Goal: Find specific page/section: Find specific page/section

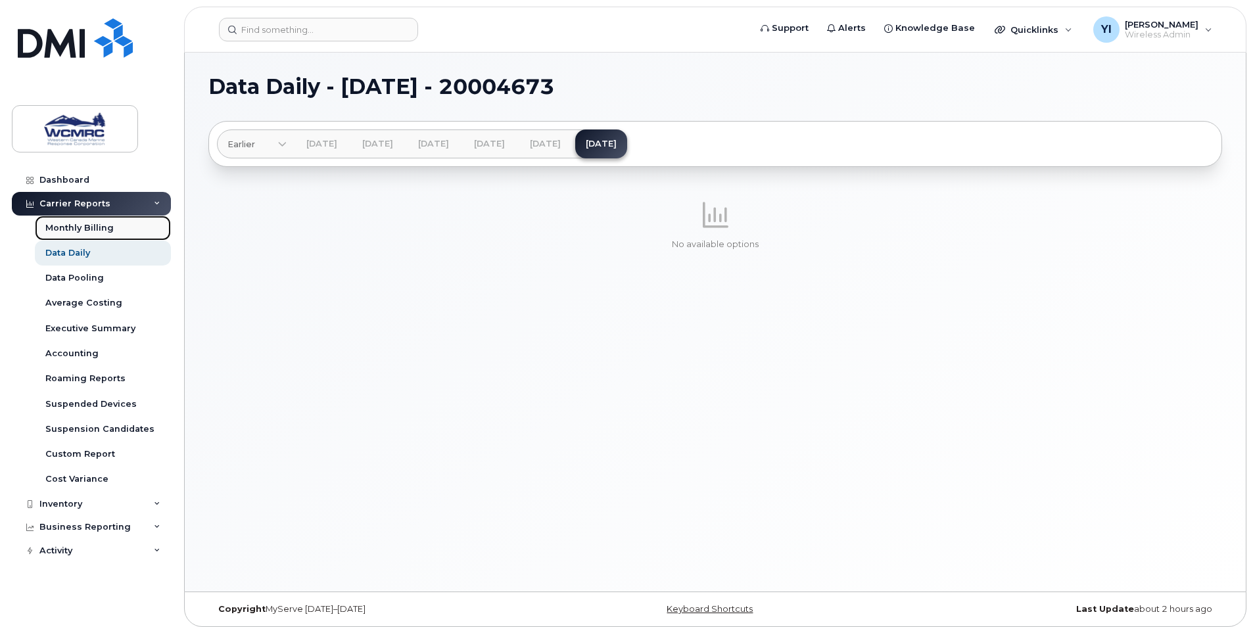
click at [95, 224] on div "Monthly Billing" at bounding box center [79, 228] width 68 height 12
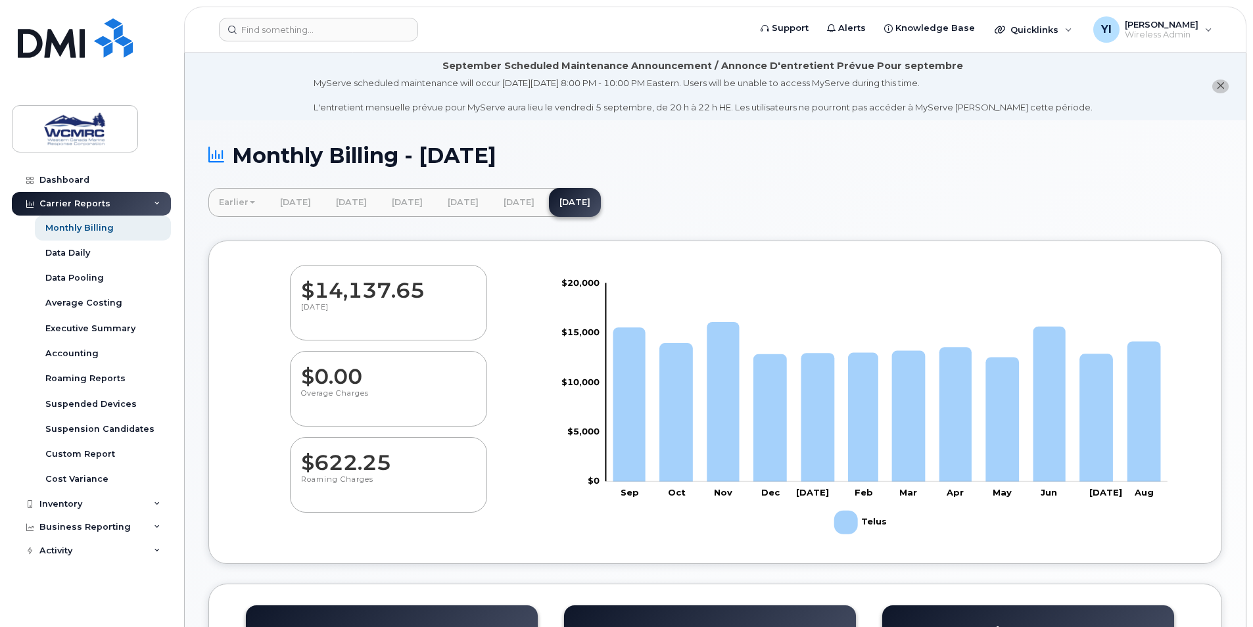
click at [1223, 84] on icon "close notification" at bounding box center [1220, 85] width 9 height 9
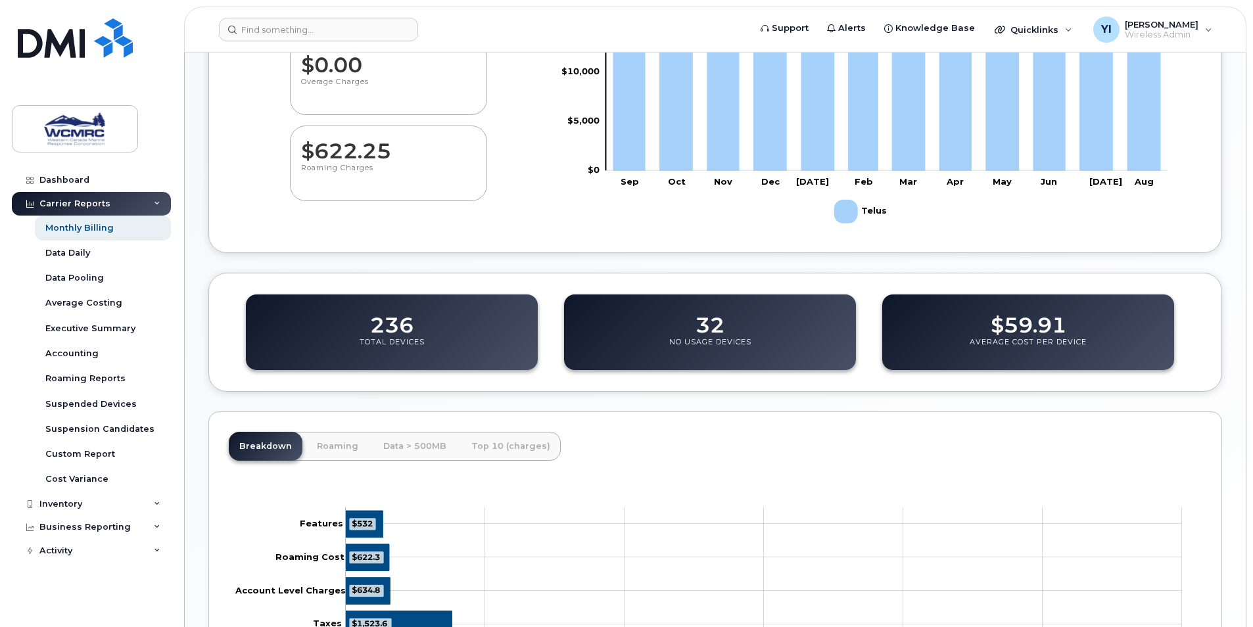
scroll to position [329, 0]
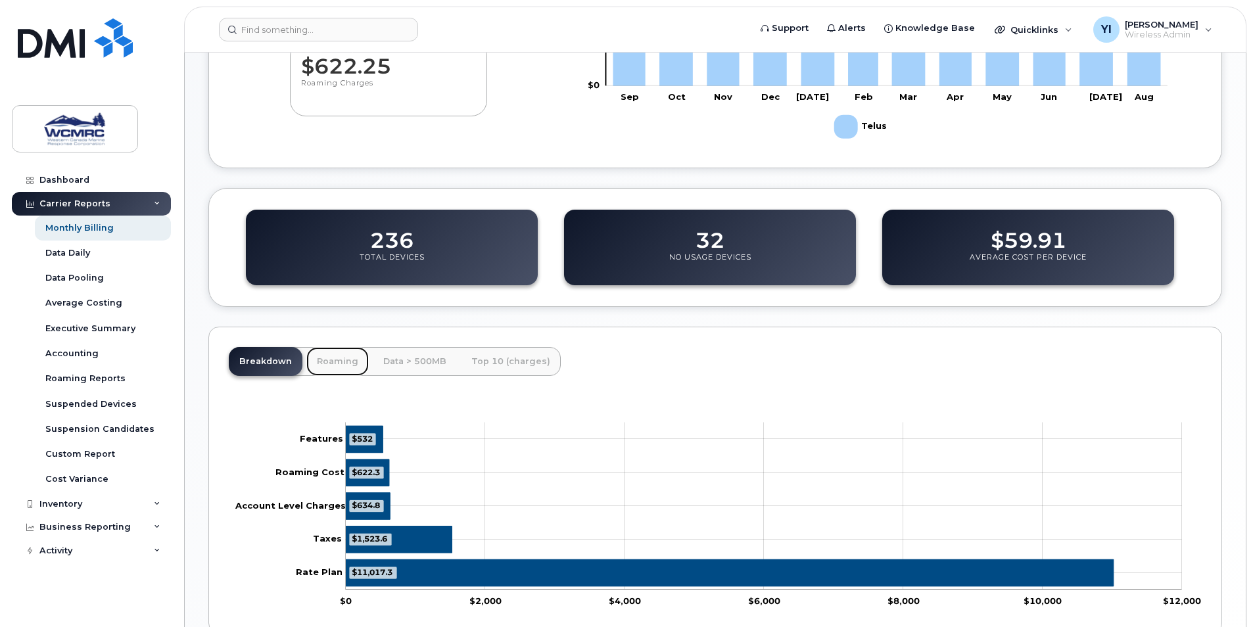
click at [340, 361] on link "Roaming" at bounding box center [337, 361] width 62 height 29
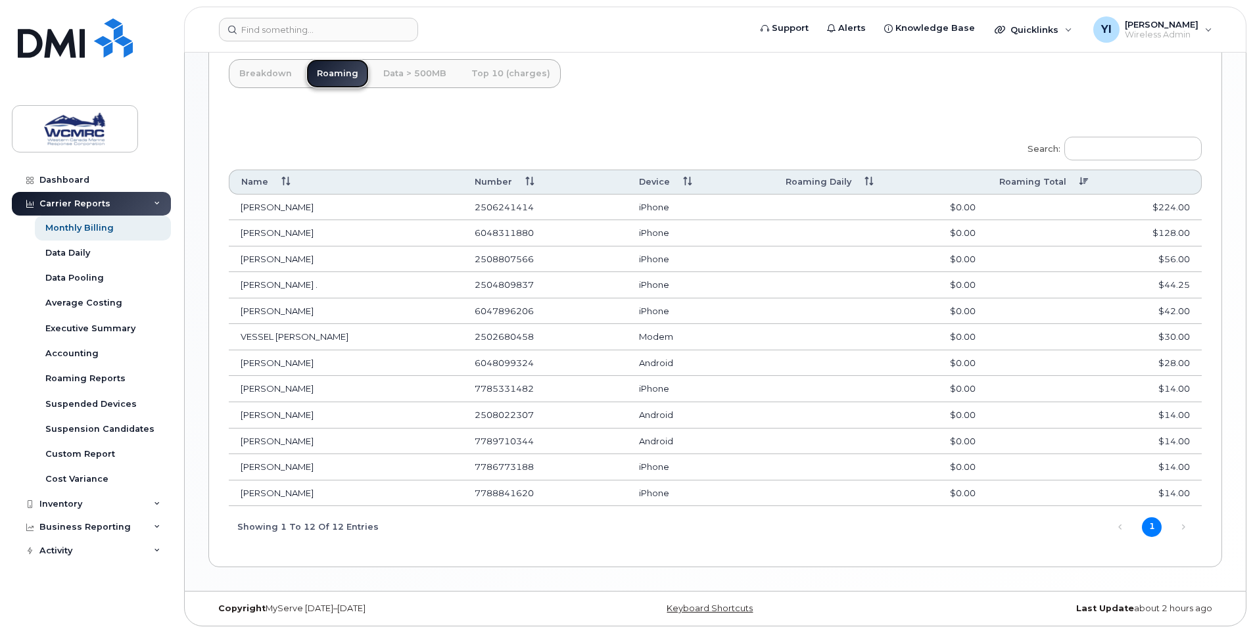
scroll to position [622, 0]
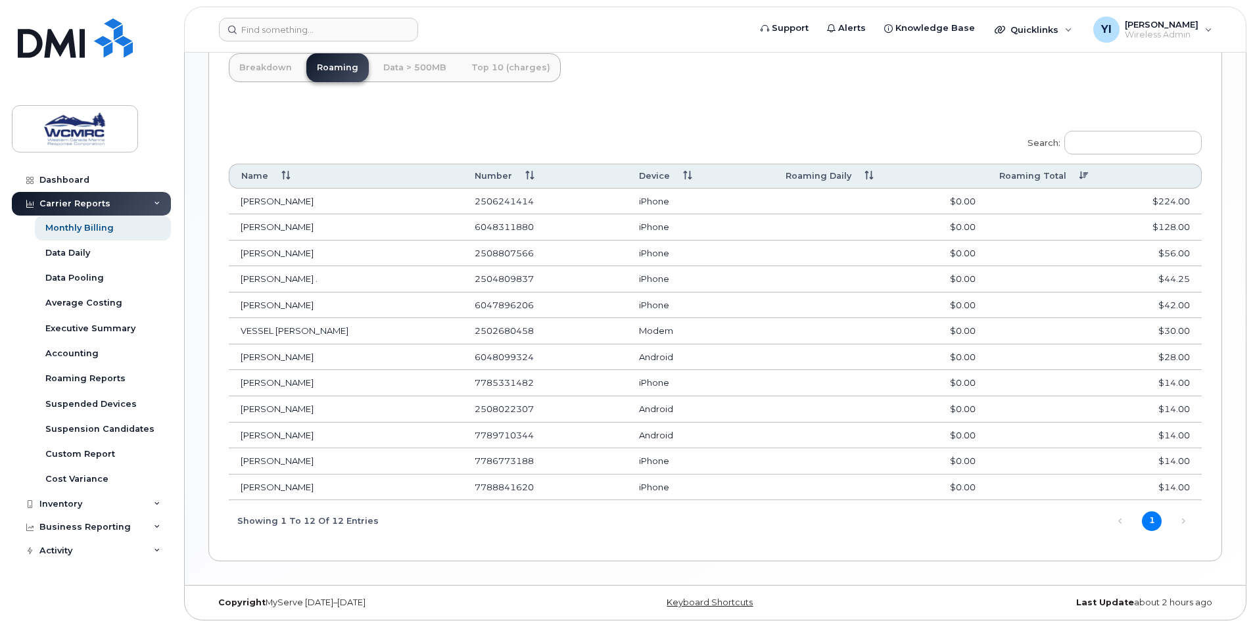
click at [736, 76] on div "Breakdown Roaming Data > 500MB Top 10 (charges) $11,017.3 $1,523.6 $634.8 $622.…" at bounding box center [714, 297] width 1013 height 528
